Goal: Information Seeking & Learning: Compare options

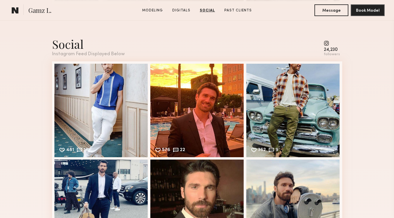
scroll to position [816, 0]
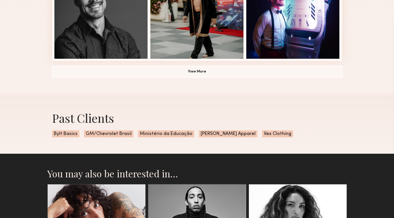
scroll to position [555, 0]
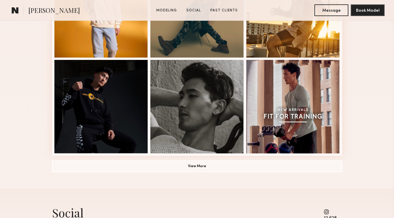
scroll to position [144, 0]
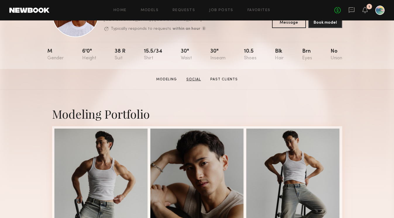
click at [196, 77] on link "Social" at bounding box center [193, 79] width 19 height 5
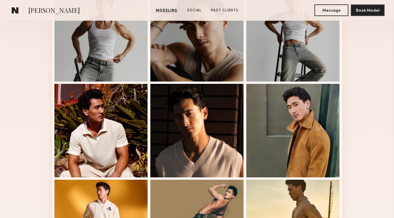
scroll to position [109, 0]
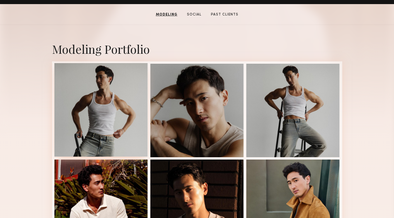
click at [123, 91] on div at bounding box center [101, 110] width 94 height 94
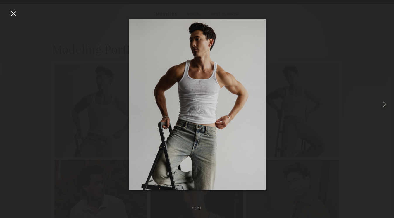
click at [360, 62] on div at bounding box center [197, 104] width 394 height 190
click at [15, 12] on div at bounding box center [13, 13] width 9 height 9
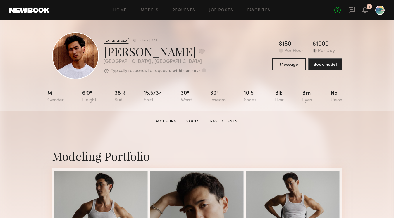
scroll to position [0, 0]
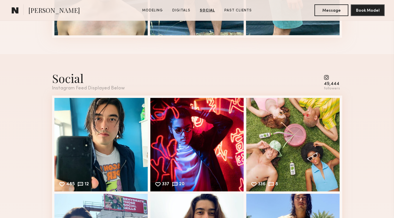
scroll to position [779, 0]
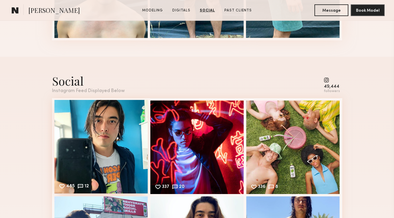
click at [126, 169] on div "485 12 Likes & comments displayed to show model’s engagement" at bounding box center [101, 147] width 94 height 94
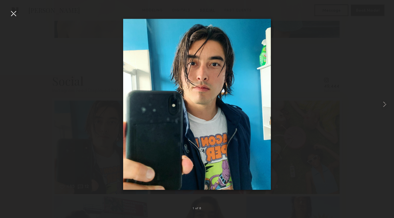
click at [333, 63] on div at bounding box center [197, 104] width 394 height 190
click at [12, 14] on div at bounding box center [13, 13] width 9 height 9
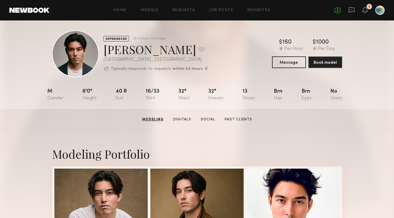
scroll to position [0, 0]
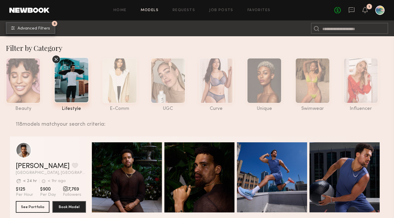
click at [42, 30] on span "Advanced Filters" at bounding box center [34, 29] width 32 height 4
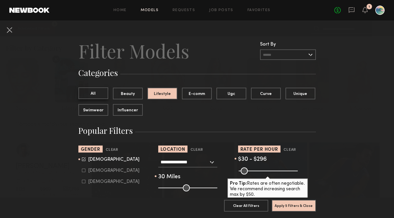
click at [100, 92] on button "All" at bounding box center [93, 93] width 30 height 12
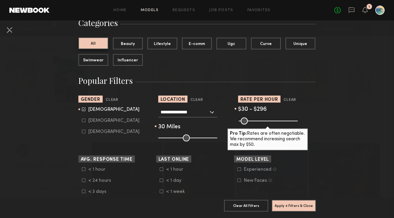
scroll to position [52, 0]
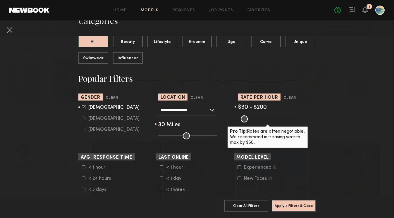
drag, startPoint x: 270, startPoint y: 118, endPoint x: 260, endPoint y: 118, distance: 9.7
type input "***"
click at [260, 118] on input "range" at bounding box center [268, 118] width 59 height 7
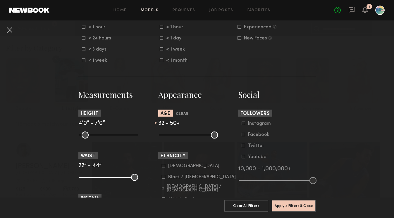
scroll to position [225, 0]
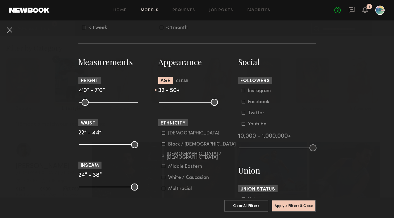
click at [163, 134] on icon at bounding box center [164, 133] width 4 height 4
click at [163, 147] on common-framework-checkbox "Black / African American" at bounding box center [199, 144] width 74 height 5
click at [163, 143] on common-framework-checkbox "Black / African American" at bounding box center [199, 144] width 74 height 5
click at [163, 155] on icon at bounding box center [163, 156] width 2 height 2
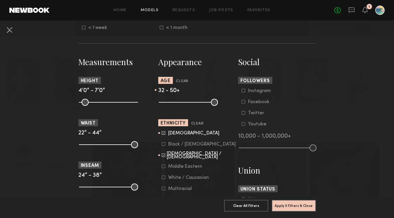
click at [163, 146] on icon at bounding box center [164, 144] width 4 height 4
click at [162, 155] on icon at bounding box center [164, 155] width 4 height 4
click at [165, 146] on icon at bounding box center [163, 144] width 3 height 3
click at [163, 156] on icon at bounding box center [163, 156] width 2 height 2
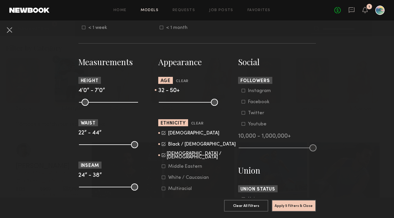
click at [162, 190] on icon at bounding box center [164, 189] width 4 height 4
click at [163, 169] on common-framework-checkbox "Middle Eastern" at bounding box center [199, 166] width 74 height 5
click at [294, 208] on button "Apply 5 Filters & Close" at bounding box center [294, 206] width 44 height 12
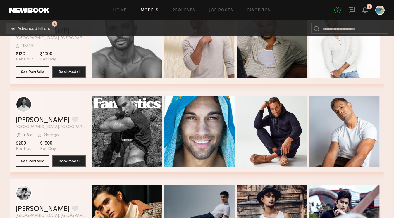
scroll to position [1830, 0]
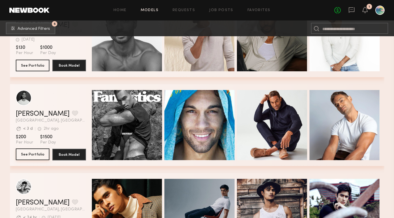
click at [42, 156] on button "See Portfolio" at bounding box center [33, 154] width 34 height 12
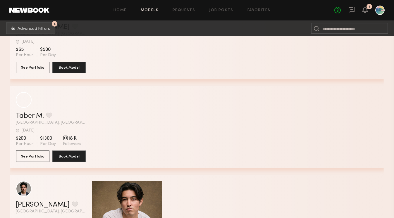
scroll to position [4405, 0]
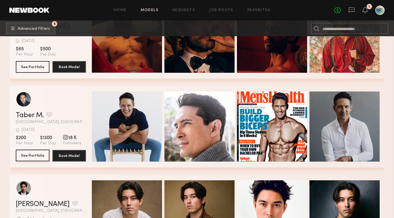
click at [36, 156] on button "See Portfolio" at bounding box center [33, 156] width 34 height 12
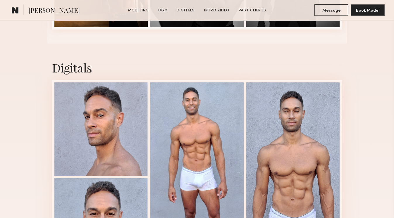
scroll to position [979, 0]
